Goal: Check status: Check status

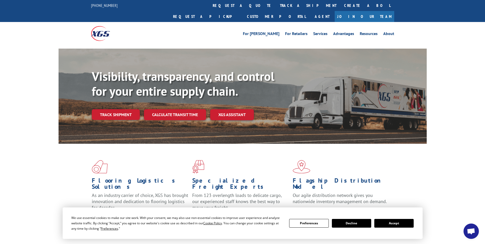
click at [389, 224] on button "Accept" at bounding box center [393, 223] width 39 height 9
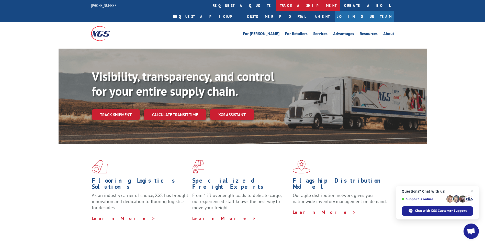
click at [276, 6] on link "track a shipment" at bounding box center [308, 5] width 64 height 11
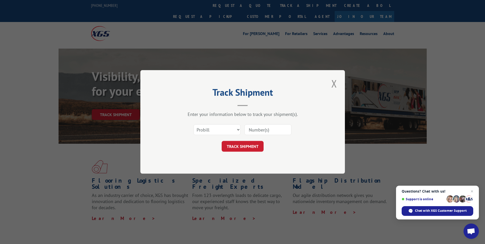
drag, startPoint x: 263, startPoint y: 128, endPoint x: 263, endPoint y: 131, distance: 2.6
click at [263, 128] on input at bounding box center [268, 130] width 47 height 11
paste input "17449895"
type input "17449895"
click at [222, 141] on button "TRACK SHIPMENT" at bounding box center [243, 146] width 42 height 11
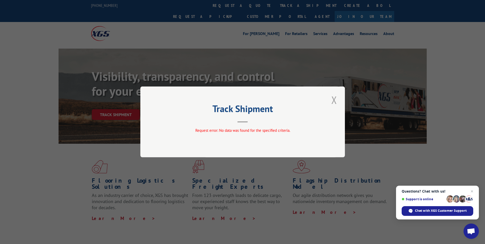
click at [337, 98] on button "Close modal" at bounding box center [334, 100] width 9 height 14
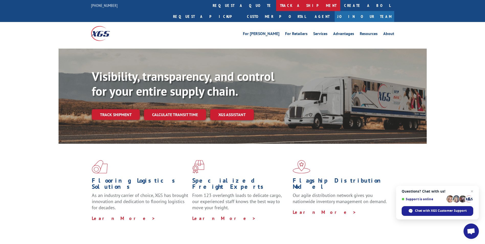
click at [276, 4] on link "track a shipment" at bounding box center [308, 5] width 64 height 11
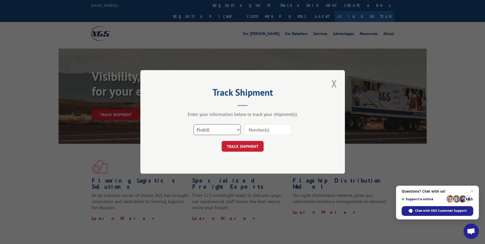
click at [236, 129] on select "Select category... Probill BOL PO" at bounding box center [217, 130] width 47 height 11
select select "bol"
click at [194, 125] on select "Select category... Probill BOL PO" at bounding box center [217, 130] width 47 height 11
click at [258, 130] on input at bounding box center [268, 130] width 47 height 11
paste input "850600"
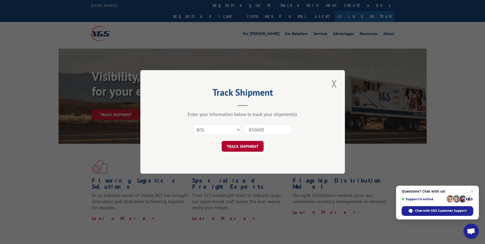
type input "850600"
click at [252, 142] on button "TRACK SHIPMENT" at bounding box center [243, 146] width 42 height 11
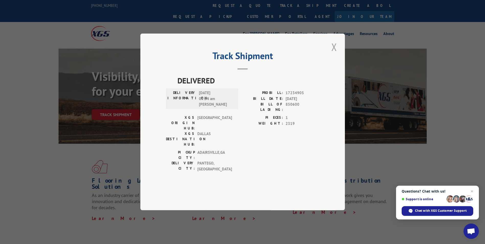
click at [334, 54] on button "Close modal" at bounding box center [334, 47] width 9 height 14
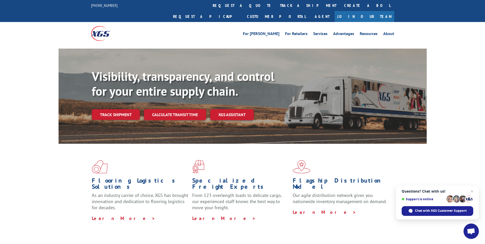
click at [276, 8] on link "track a shipment" at bounding box center [308, 5] width 64 height 11
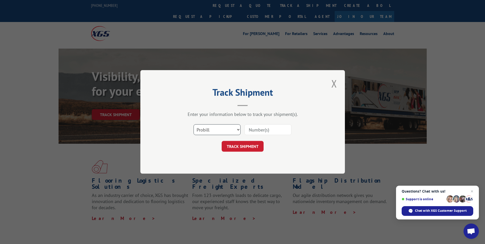
click at [238, 131] on select "Select category... Probill BOL PO" at bounding box center [217, 130] width 47 height 11
select select "po"
click at [194, 125] on select "Select category... Probill BOL PO" at bounding box center [217, 130] width 47 height 11
click at [259, 127] on input at bounding box center [268, 130] width 47 height 11
paste input "17548366"
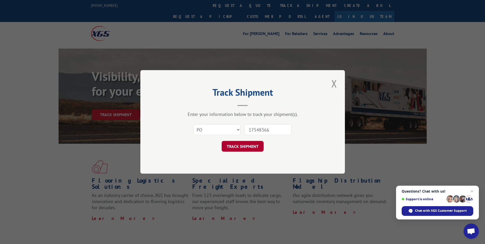
type input "17548366"
click at [237, 147] on button "TRACK SHIPMENT" at bounding box center [243, 146] width 42 height 11
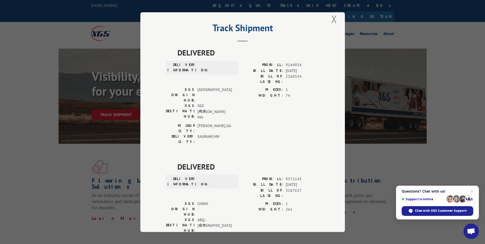
scroll to position [8, 0]
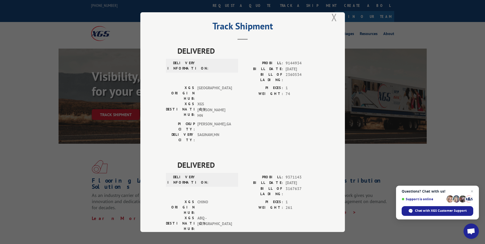
click at [332, 17] on button "Close modal" at bounding box center [334, 17] width 9 height 14
